Goal: Transaction & Acquisition: Purchase product/service

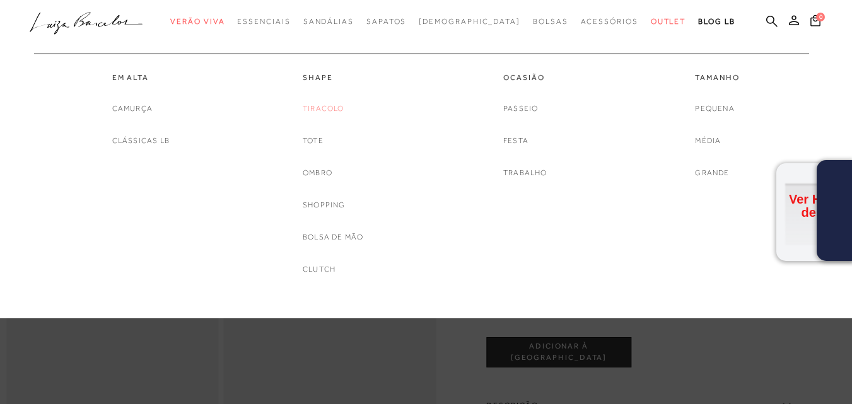
click at [323, 107] on link "Tiracolo" at bounding box center [324, 108] width 42 height 13
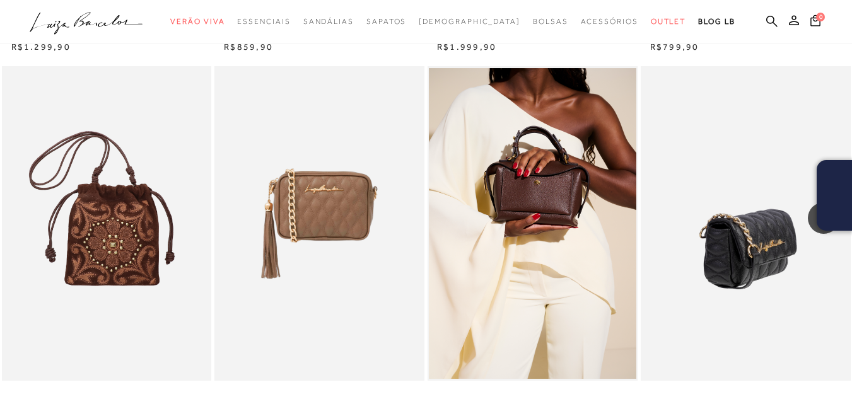
scroll to position [2143, 0]
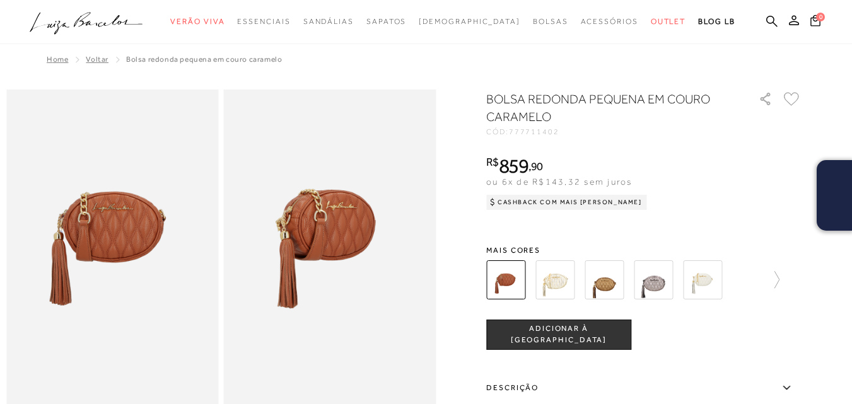
click at [127, 220] on img at bounding box center [112, 249] width 212 height 318
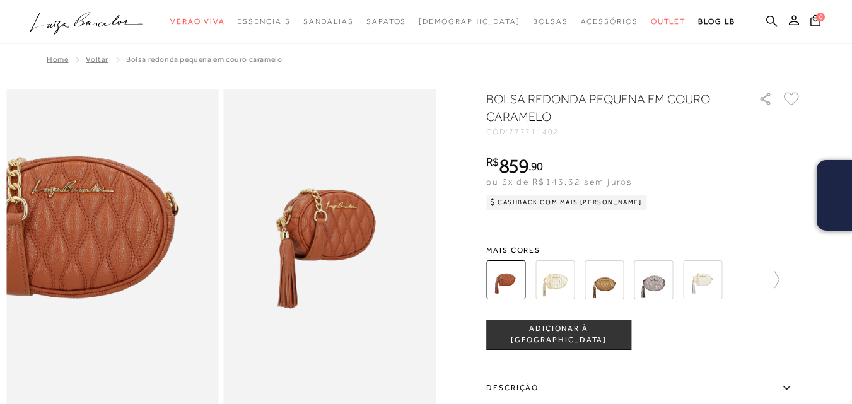
click at [152, 230] on img at bounding box center [71, 270] width 424 height 637
